Goal: Information Seeking & Learning: Compare options

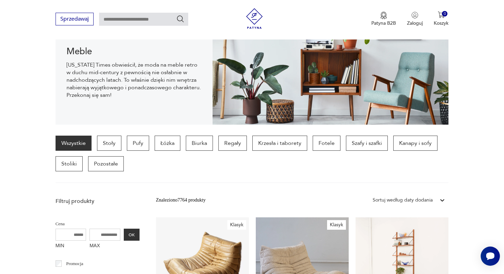
scroll to position [94, 0]
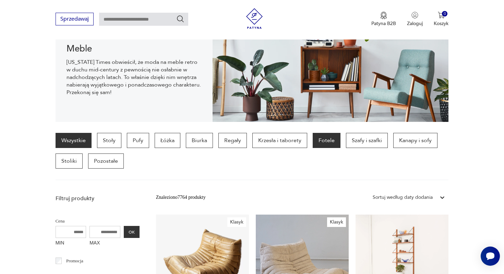
click at [319, 142] on p "Fotele" at bounding box center [327, 140] width 28 height 15
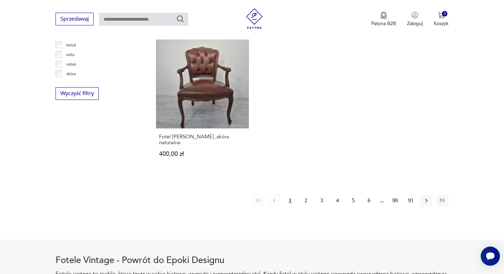
scroll to position [1028, 0]
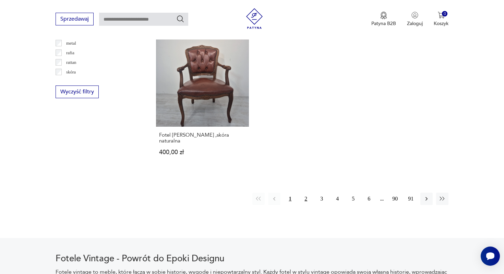
click at [306, 192] on button "2" at bounding box center [306, 198] width 12 height 12
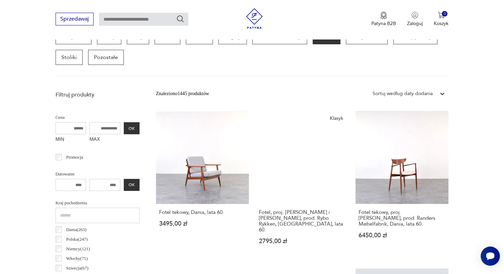
scroll to position [182, 0]
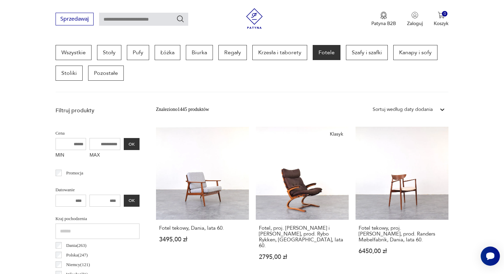
click at [118, 143] on input "MAX" at bounding box center [105, 144] width 31 height 12
type input "*"
type input "****"
click at [134, 146] on button "OK" at bounding box center [132, 144] width 16 height 12
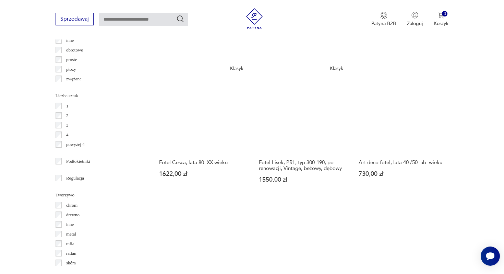
scroll to position [836, 0]
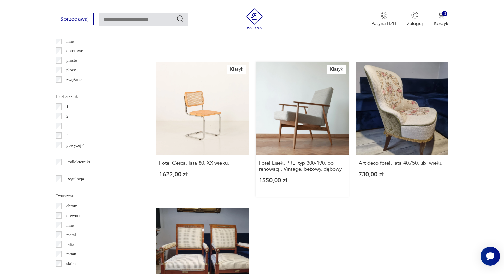
click at [295, 166] on h3 "Fotel Lisek, PRL, typ 300-190, po renowacji, Vintage, beżowy, dębowy" at bounding box center [302, 166] width 87 height 12
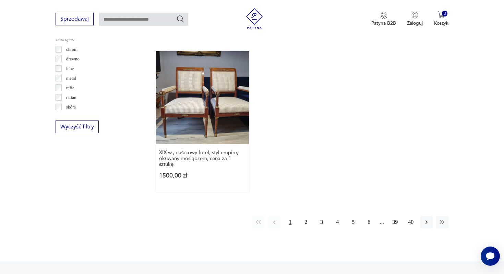
scroll to position [1019, 0]
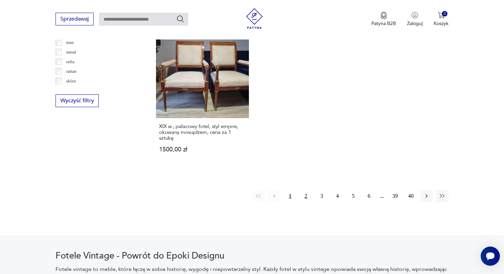
click at [306, 196] on button "2" at bounding box center [306, 196] width 12 height 12
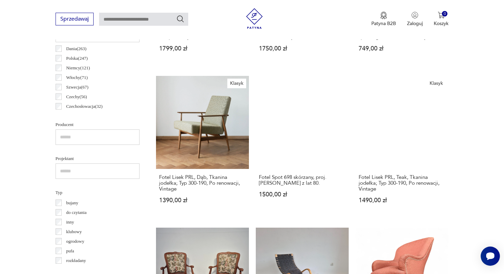
scroll to position [388, 0]
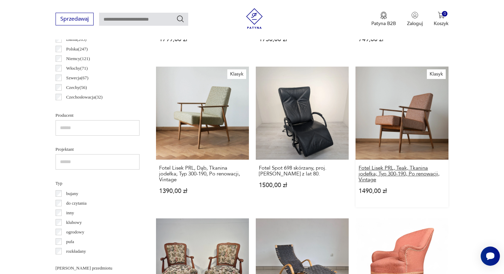
click at [376, 174] on h3 "Fotel Lisek PRL, Teak, Tkanina jodełka; Typ 300-190, Po renowacji, Vintage" at bounding box center [402, 173] width 87 height 17
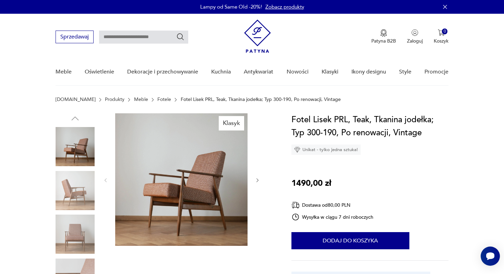
click at [74, 222] on img at bounding box center [75, 233] width 39 height 39
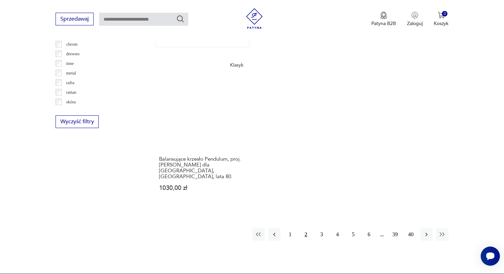
scroll to position [998, 0]
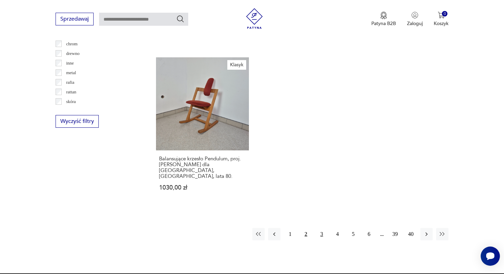
click at [321, 228] on button "3" at bounding box center [322, 234] width 12 height 12
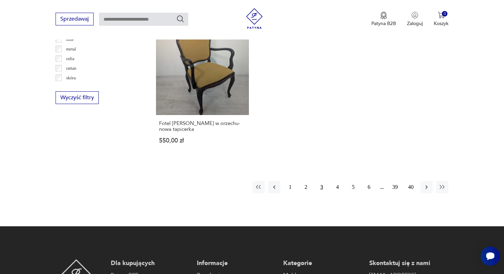
scroll to position [1023, 0]
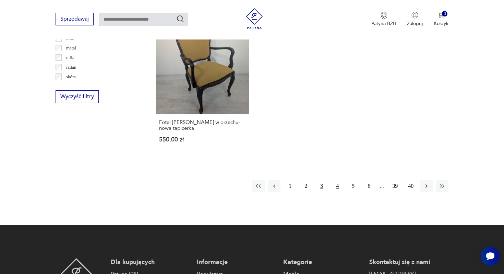
click at [339, 180] on button "4" at bounding box center [337, 186] width 12 height 12
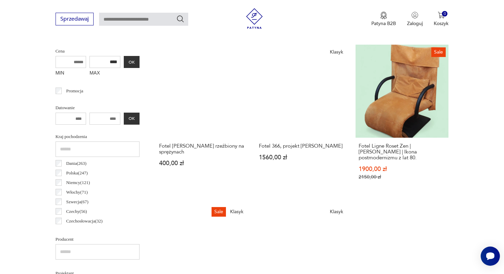
scroll to position [264, 0]
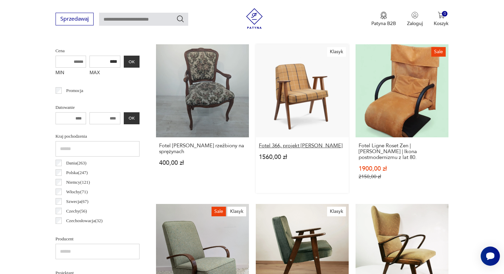
click at [299, 145] on h3 "Fotel 366, projekt [PERSON_NAME]" at bounding box center [302, 146] width 87 height 6
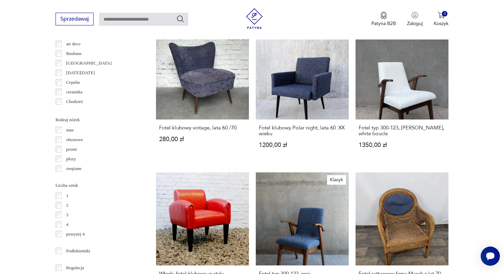
scroll to position [832, 0]
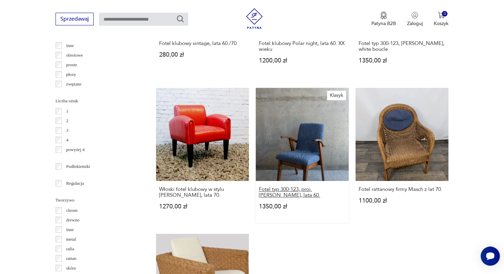
click at [291, 186] on h3 "Fotel typ 300-123, proj. [PERSON_NAME], lata 60." at bounding box center [302, 192] width 87 height 12
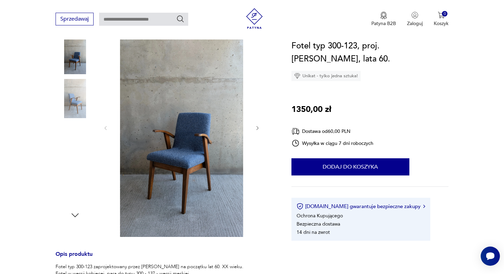
scroll to position [96, 0]
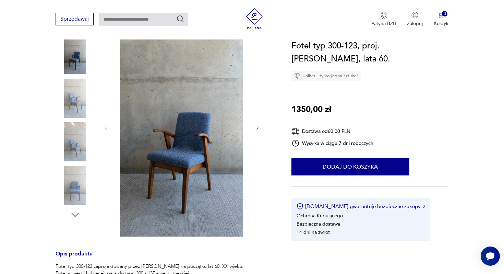
click at [75, 193] on img at bounding box center [75, 185] width 39 height 39
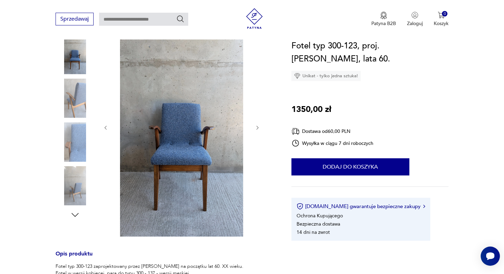
scroll to position [122, 0]
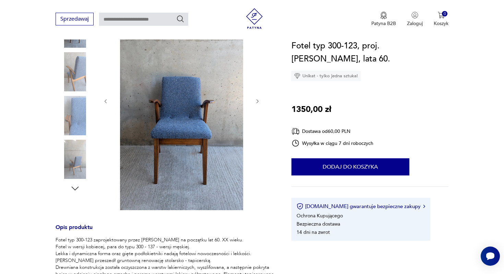
click at [74, 133] on img at bounding box center [75, 115] width 39 height 39
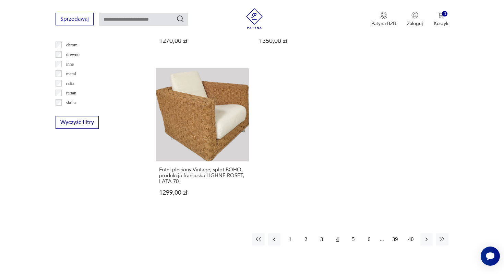
scroll to position [1009, 0]
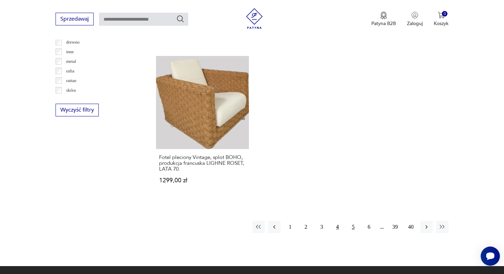
click at [354, 221] on button "5" at bounding box center [353, 227] width 12 height 12
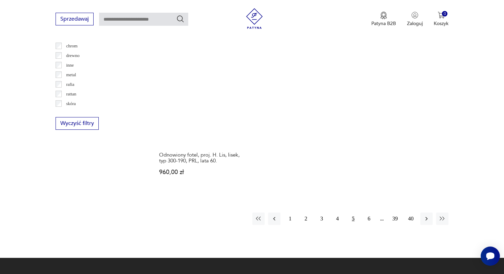
scroll to position [1001, 0]
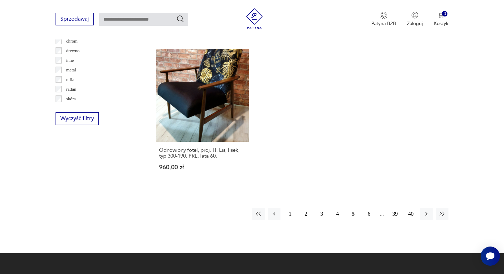
click at [371, 210] on button "6" at bounding box center [369, 214] width 12 height 12
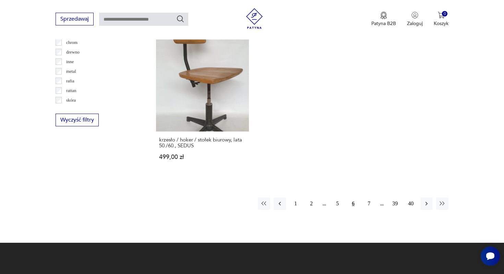
scroll to position [1000, 0]
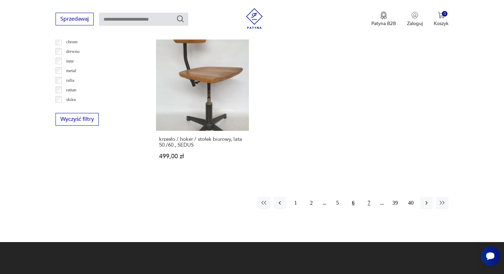
click at [368, 201] on button "7" at bounding box center [369, 203] width 12 height 12
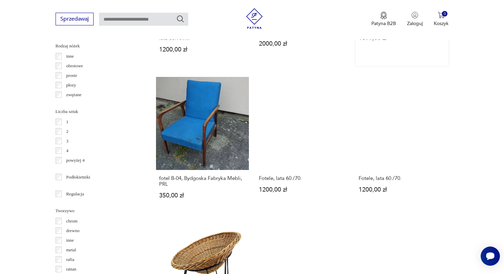
scroll to position [821, 0]
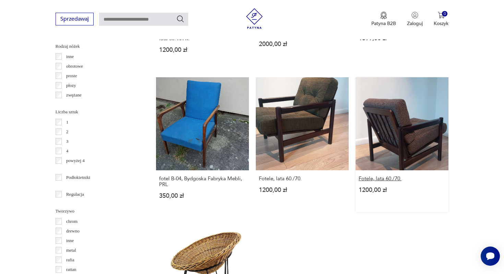
click at [376, 176] on h3 "Fotele, lata 60./70." at bounding box center [402, 179] width 87 height 6
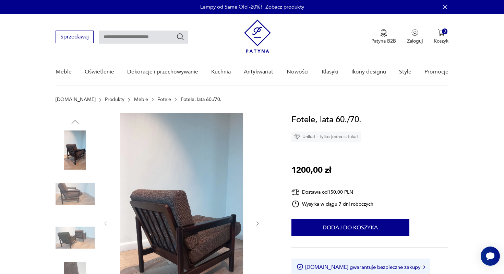
click at [78, 191] on img at bounding box center [75, 193] width 39 height 39
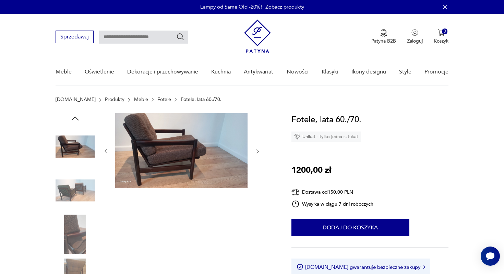
click at [75, 224] on img at bounding box center [75, 233] width 39 height 39
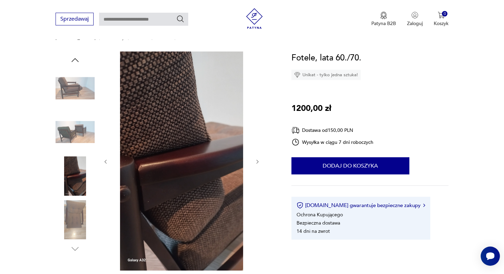
scroll to position [85, 0]
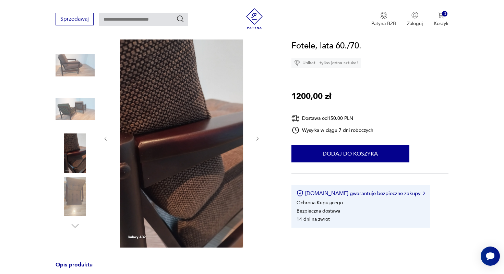
click at [70, 204] on img at bounding box center [75, 196] width 39 height 39
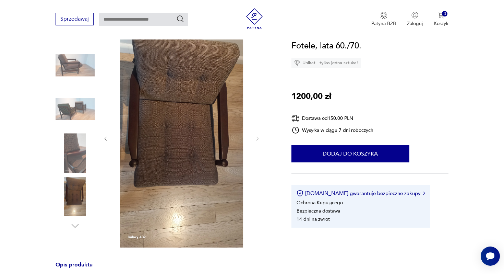
click at [68, 157] on img at bounding box center [75, 152] width 39 height 39
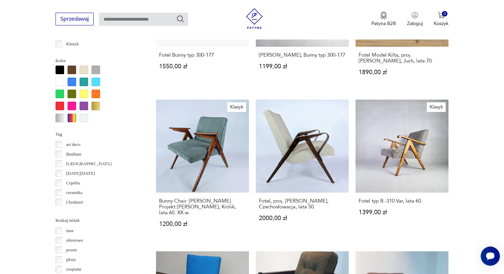
scroll to position [646, 0]
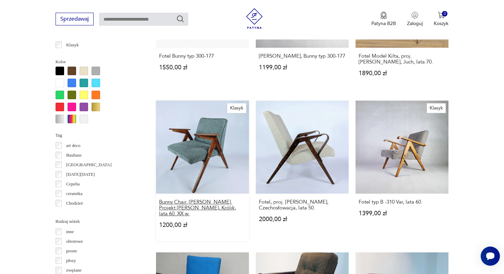
click at [217, 202] on h3 "Bunny Chair. [PERSON_NAME]. Projekt [PERSON_NAME], Królik, lata 60. XX w." at bounding box center [202, 207] width 87 height 17
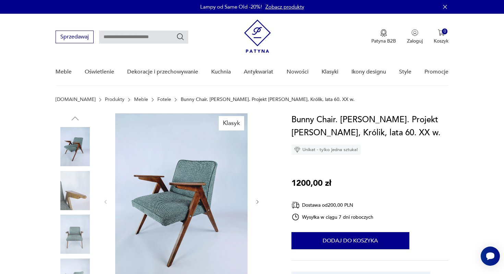
click at [68, 190] on img at bounding box center [75, 190] width 39 height 39
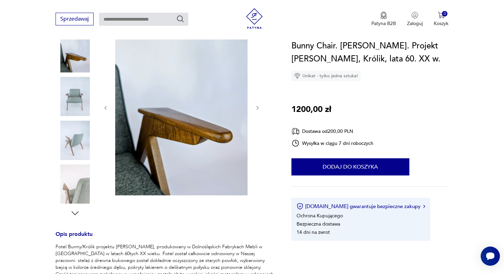
scroll to position [96, 0]
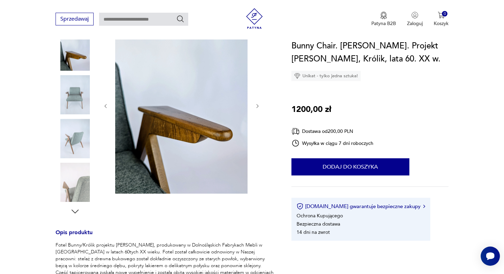
click at [78, 176] on img at bounding box center [75, 182] width 39 height 39
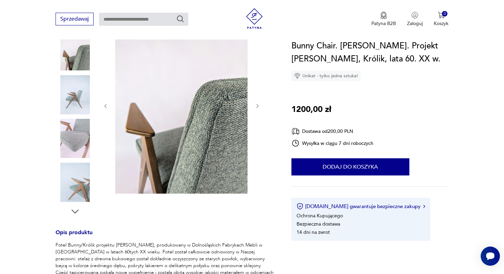
scroll to position [0, 0]
